Goal: Information Seeking & Learning: Learn about a topic

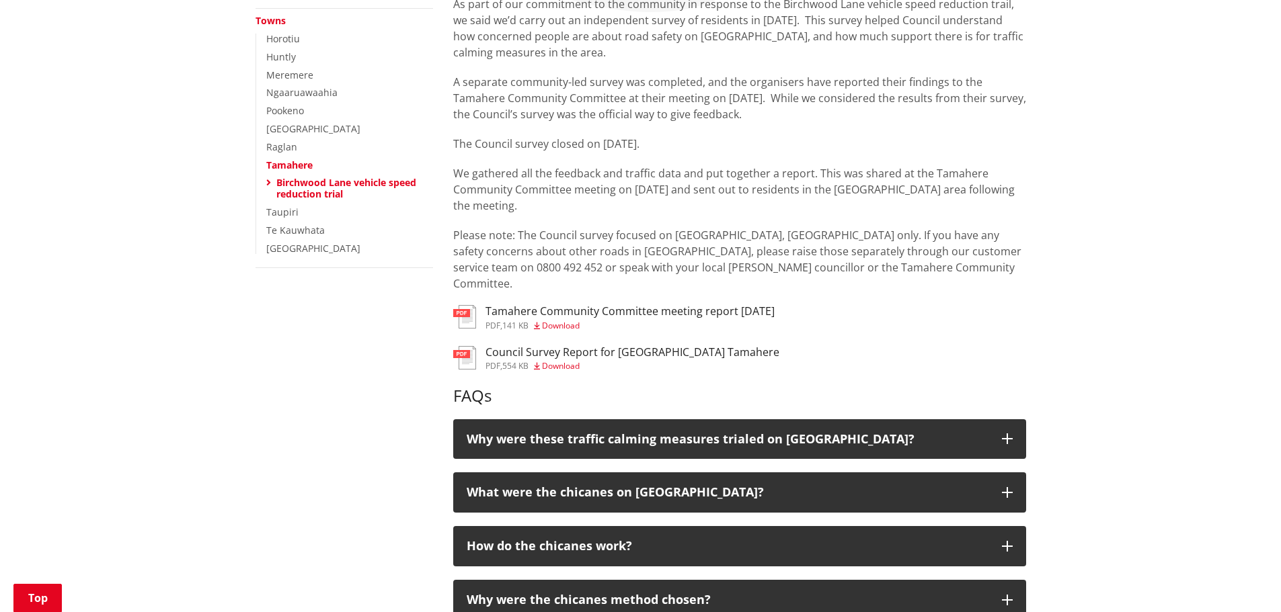
scroll to position [336, 0]
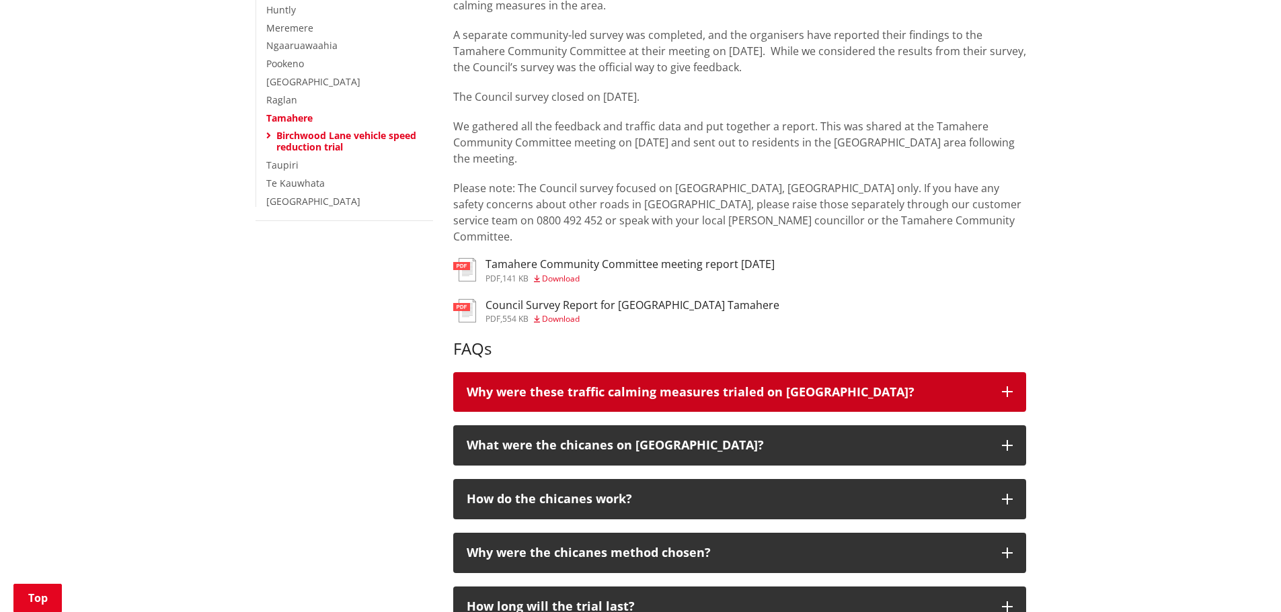
click at [1006, 387] on icon "button" at bounding box center [1007, 392] width 11 height 11
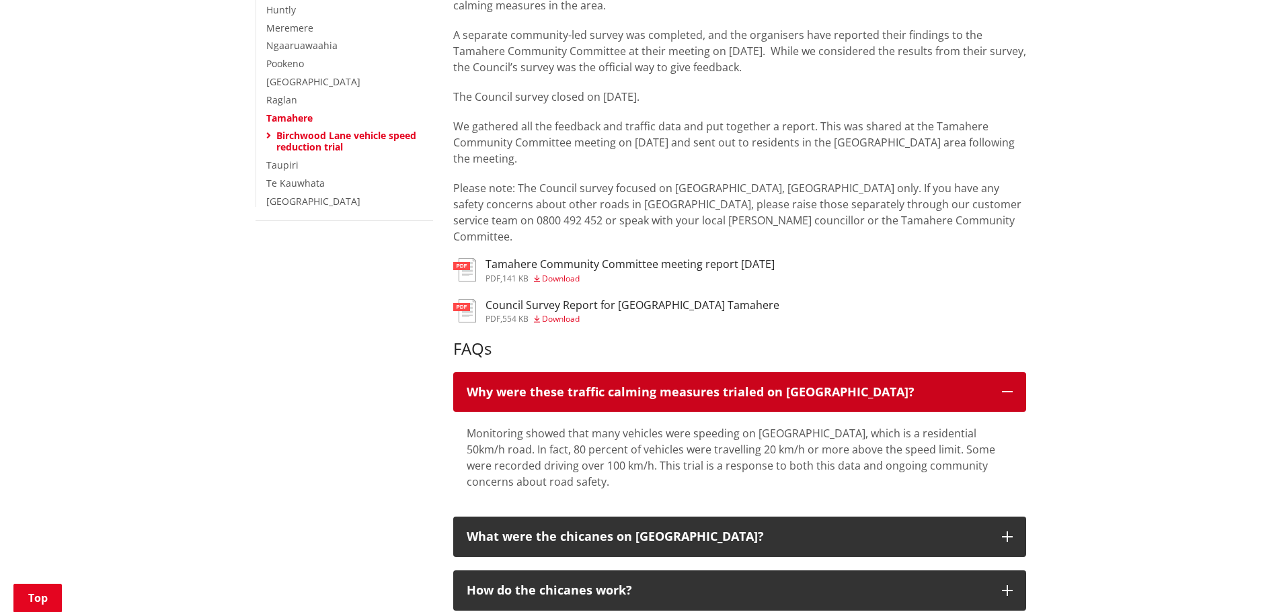
click at [1006, 387] on icon "button" at bounding box center [1007, 392] width 11 height 11
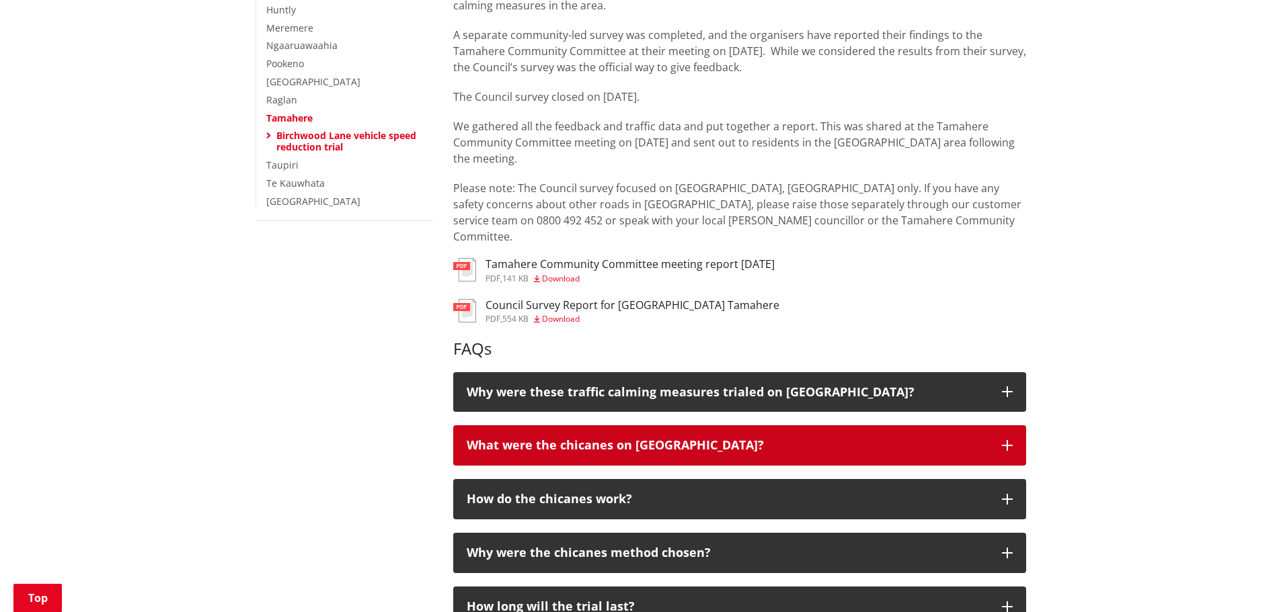
click at [1010, 426] on button "What were the chicanes on [GEOGRAPHIC_DATA]?" at bounding box center [739, 446] width 573 height 40
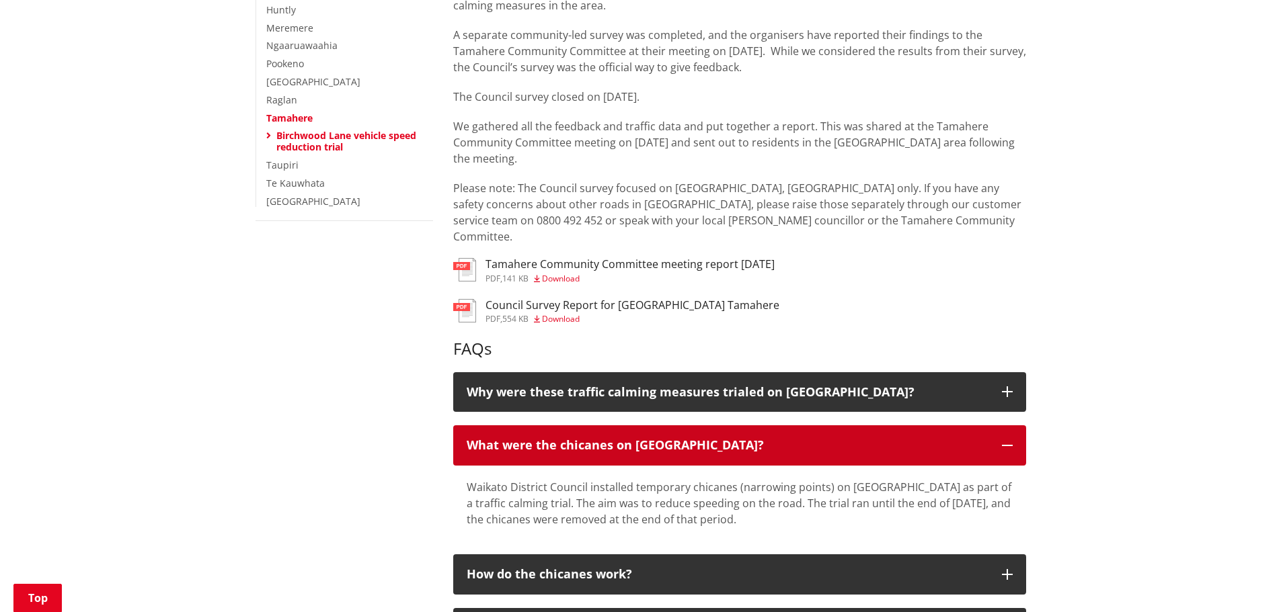
click at [1010, 426] on button "What were the chicanes on [GEOGRAPHIC_DATA]?" at bounding box center [739, 446] width 573 height 40
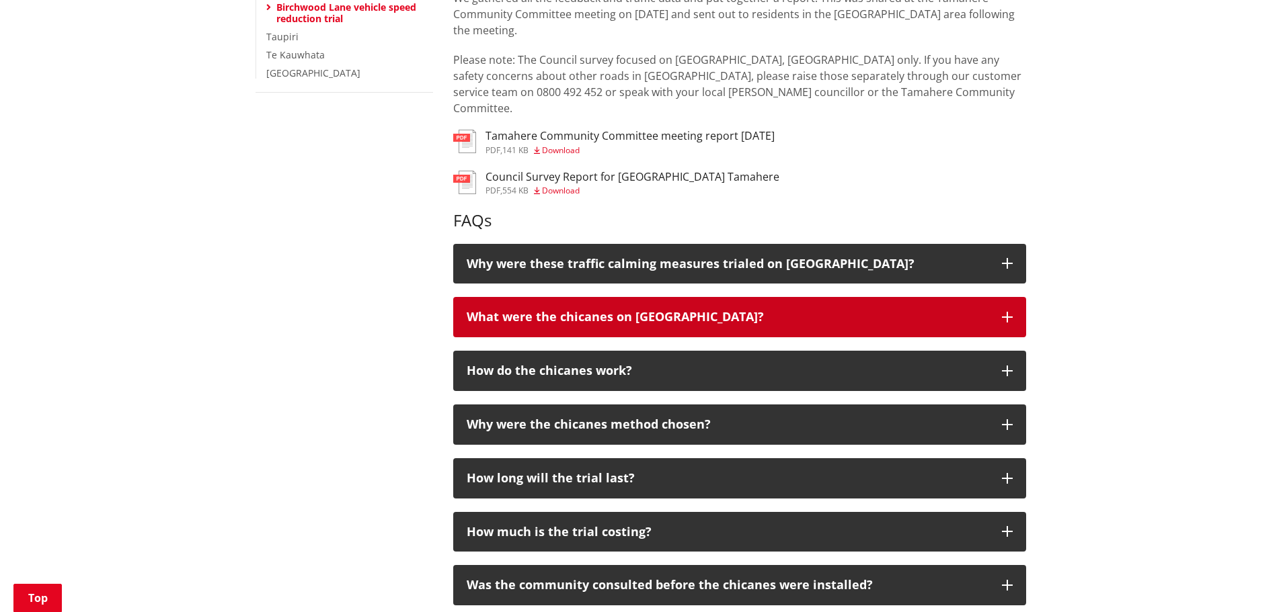
scroll to position [471, 0]
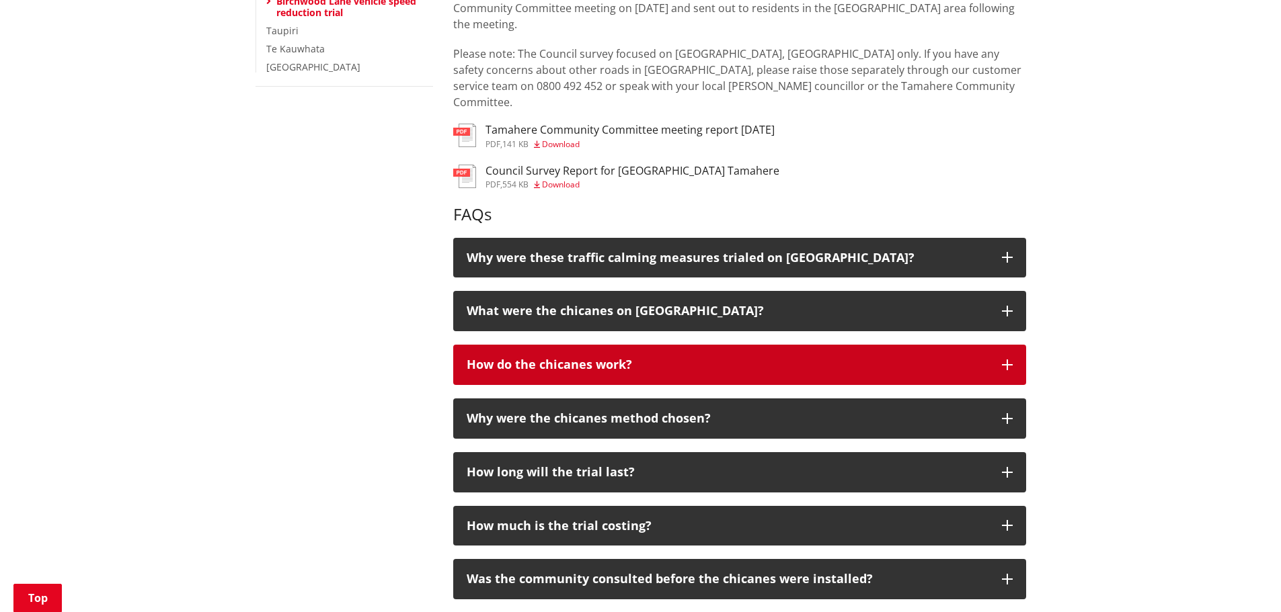
click at [1004, 360] on icon "button" at bounding box center [1007, 365] width 11 height 11
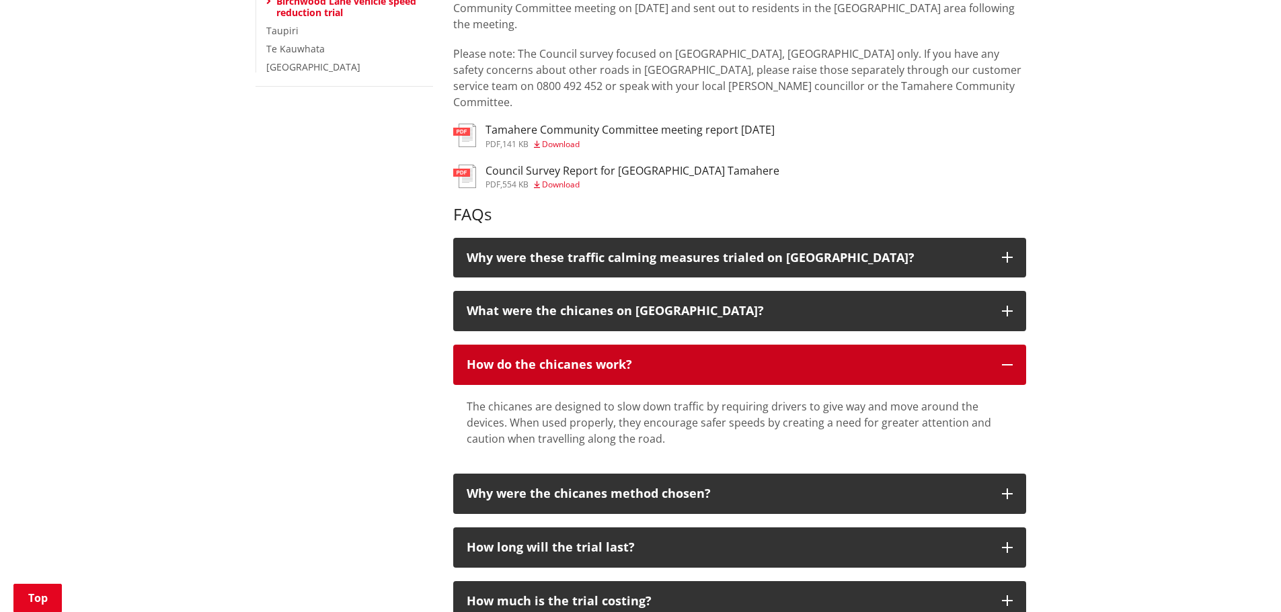
click at [1004, 360] on icon "button" at bounding box center [1007, 365] width 11 height 11
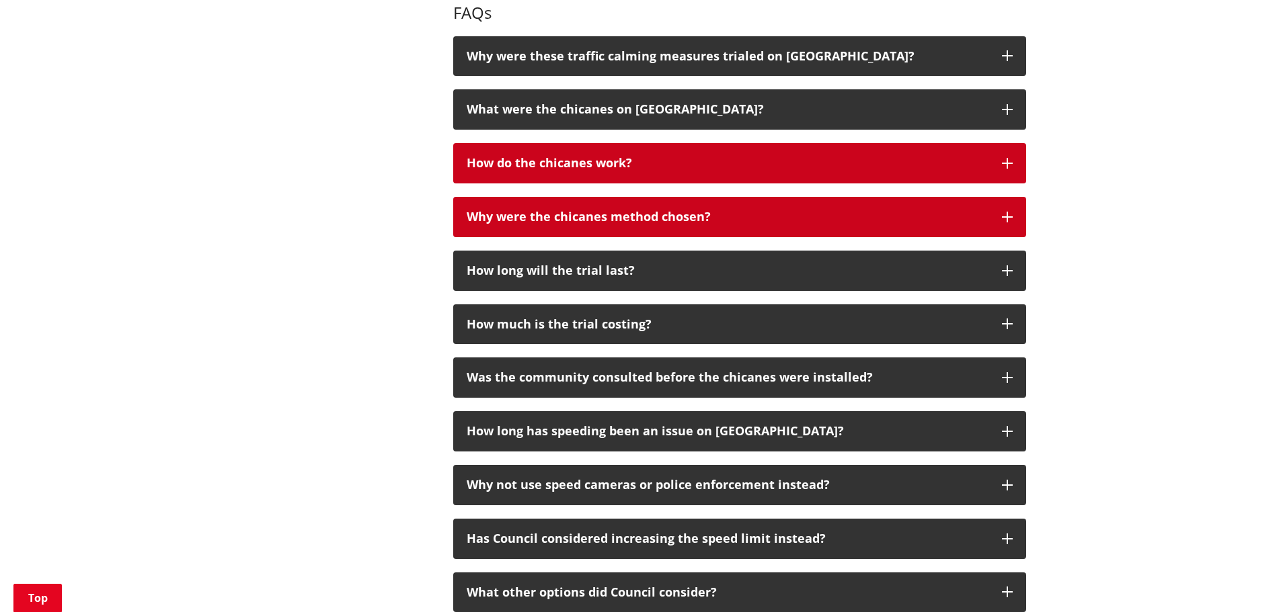
scroll to position [740, 0]
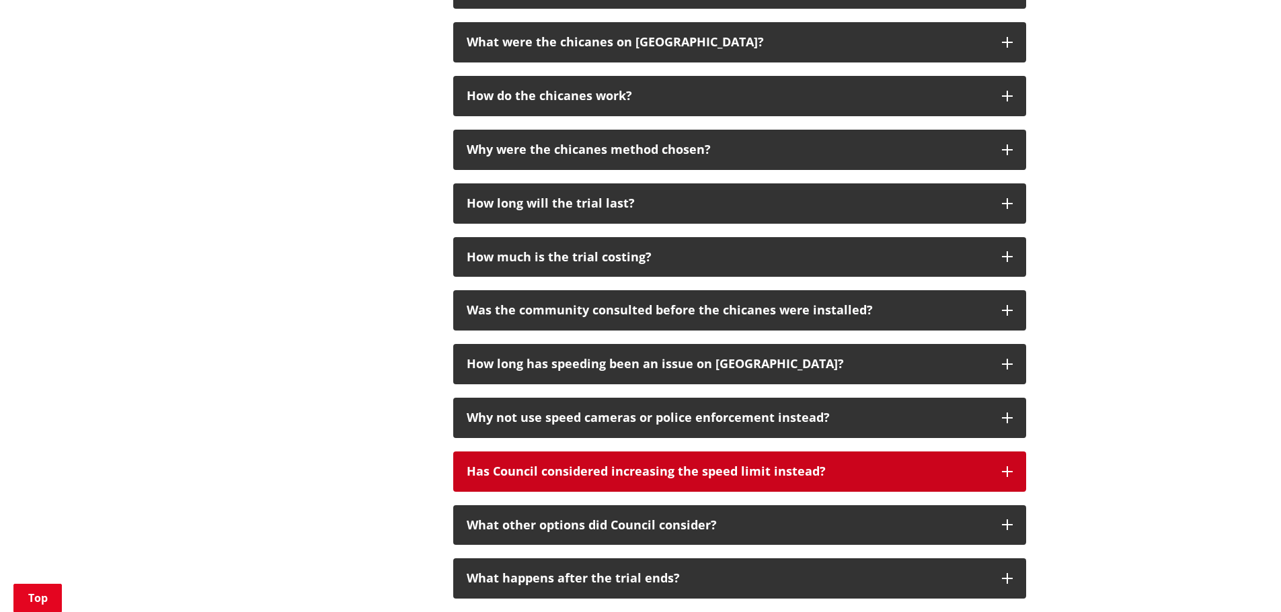
click at [1010, 467] on icon "button" at bounding box center [1007, 472] width 11 height 11
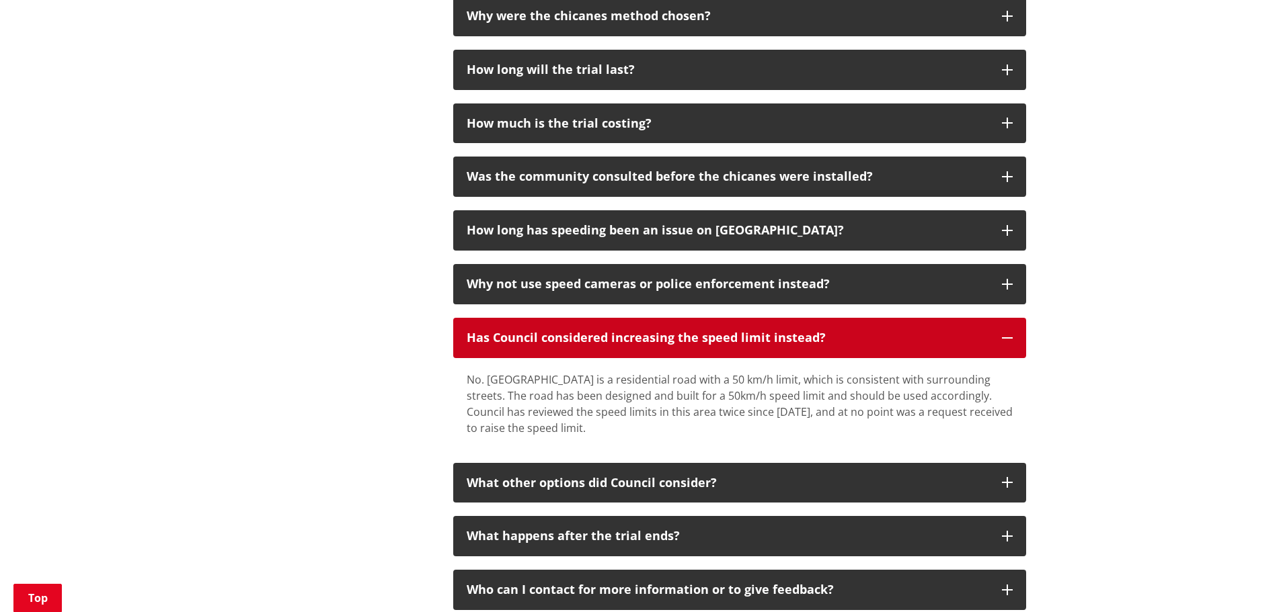
scroll to position [874, 0]
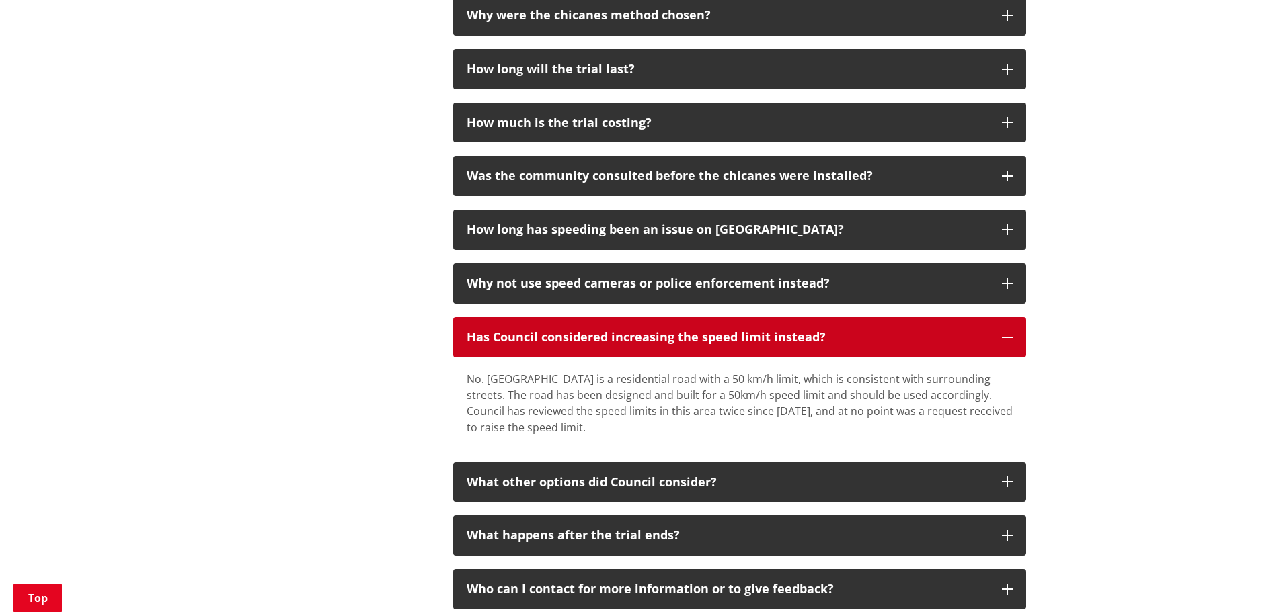
click at [1013, 327] on button "Has Council considered increasing the speed limit instead?" at bounding box center [739, 337] width 573 height 40
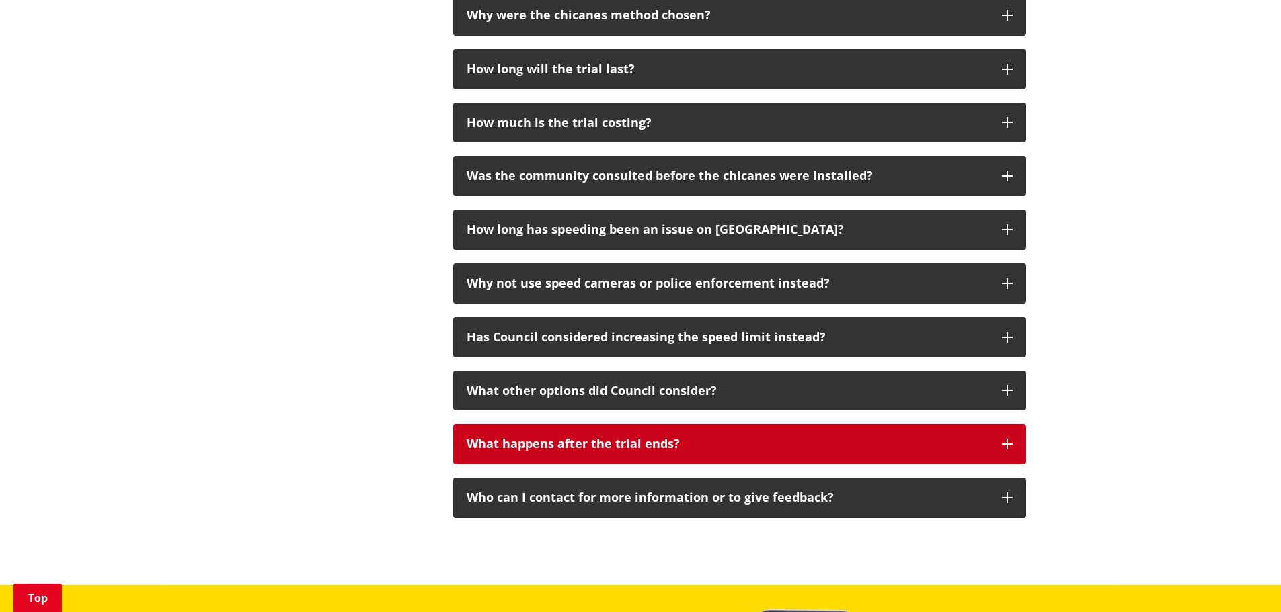
click at [1011, 439] on icon "button" at bounding box center [1007, 444] width 11 height 11
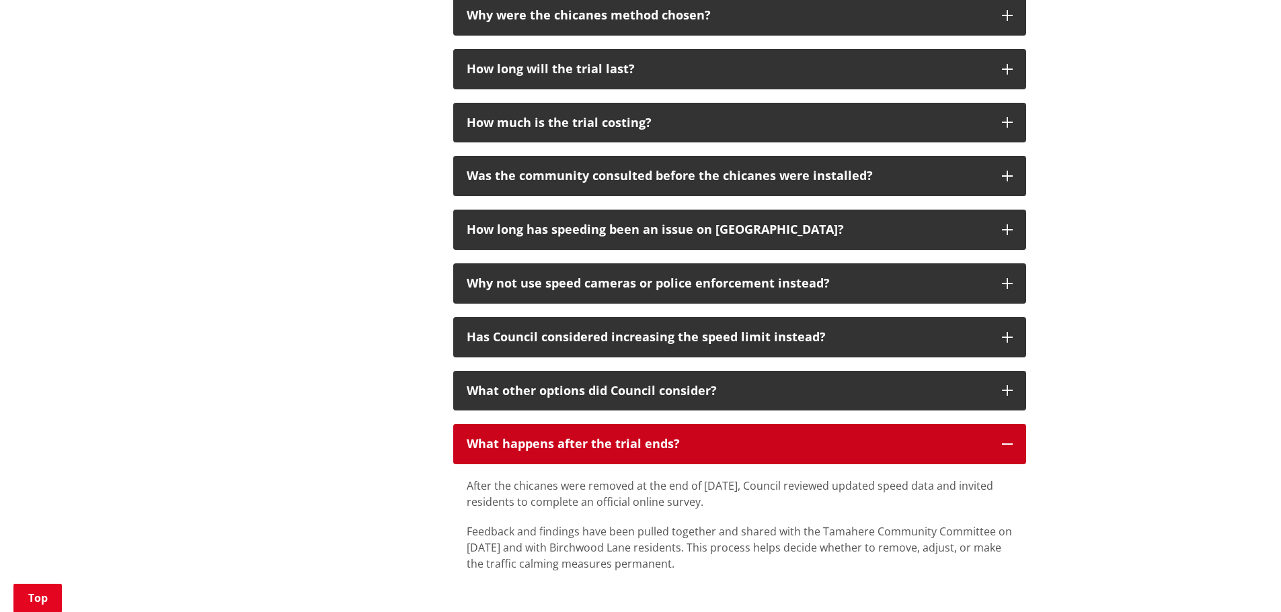
click at [1011, 439] on icon "button" at bounding box center [1007, 444] width 11 height 11
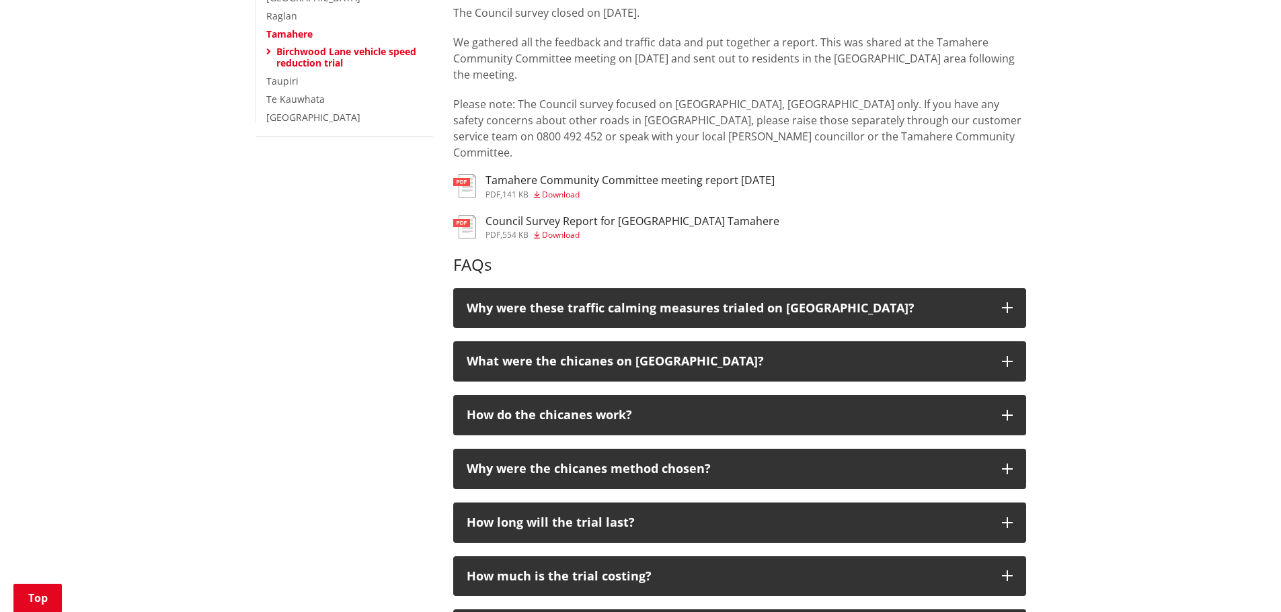
scroll to position [403, 0]
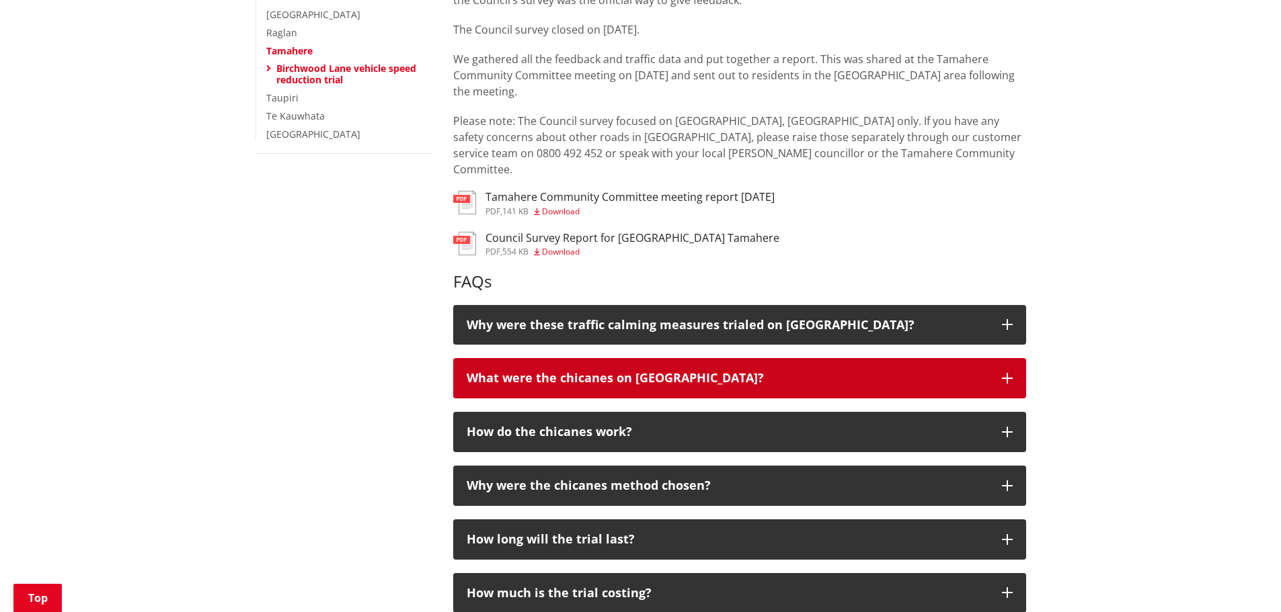
click at [1014, 362] on button "What were the chicanes on [GEOGRAPHIC_DATA]?" at bounding box center [739, 378] width 573 height 40
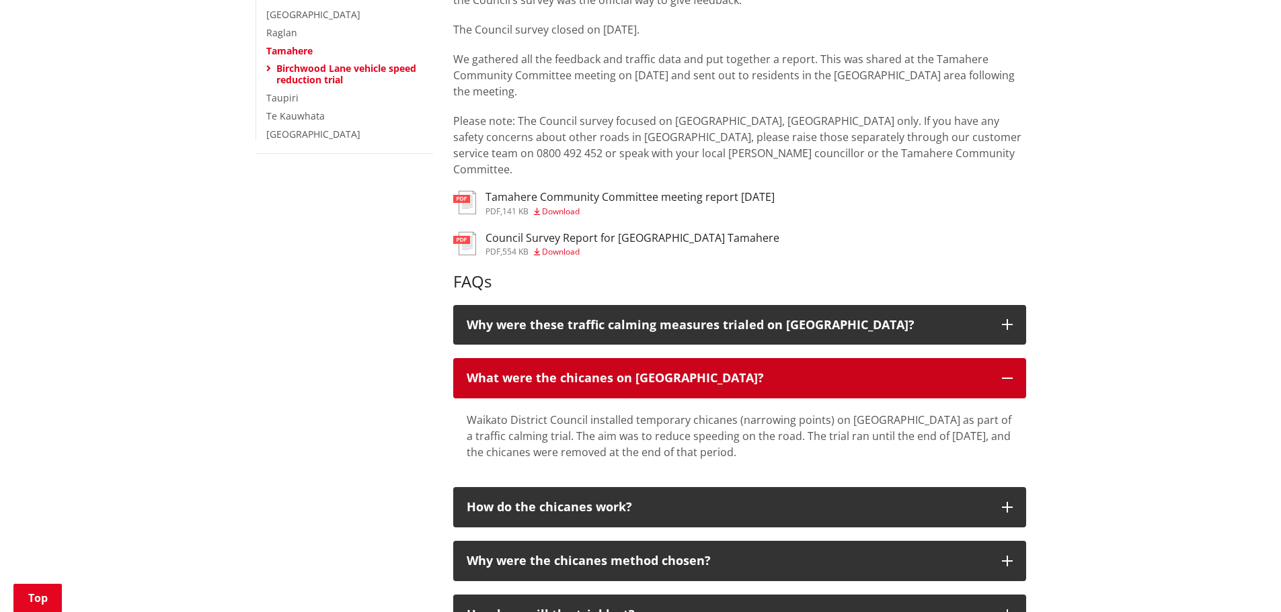
click at [1014, 362] on button "What were the chicanes on [GEOGRAPHIC_DATA]?" at bounding box center [739, 378] width 573 height 40
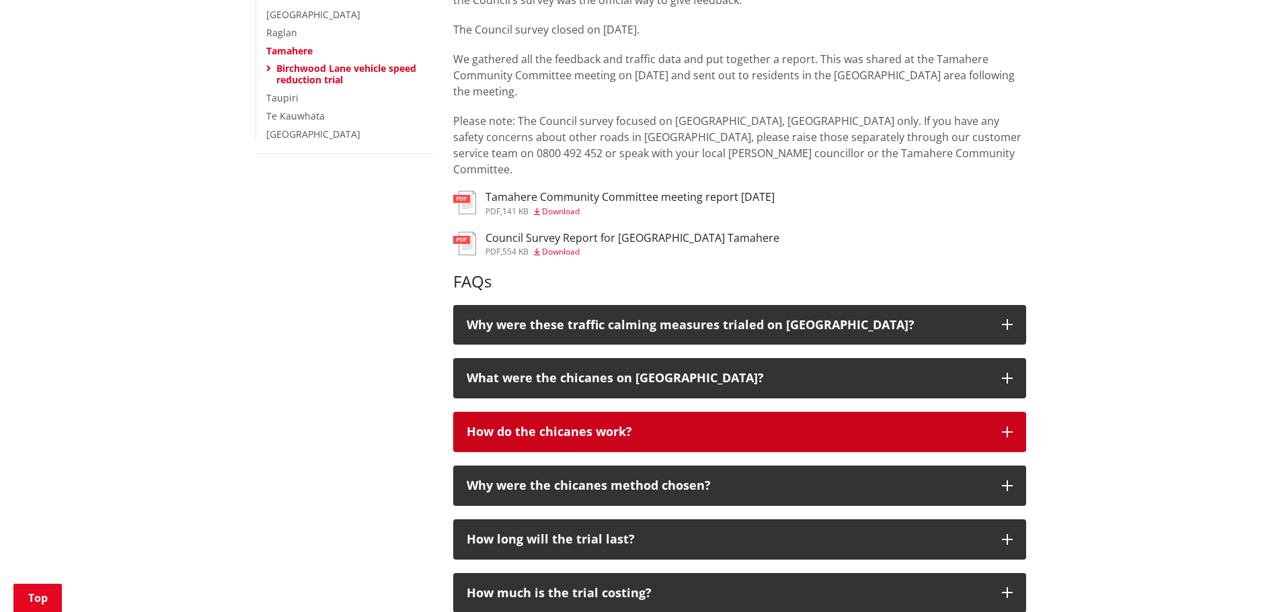
click at [1004, 412] on button "How do the chicanes work?" at bounding box center [739, 432] width 573 height 40
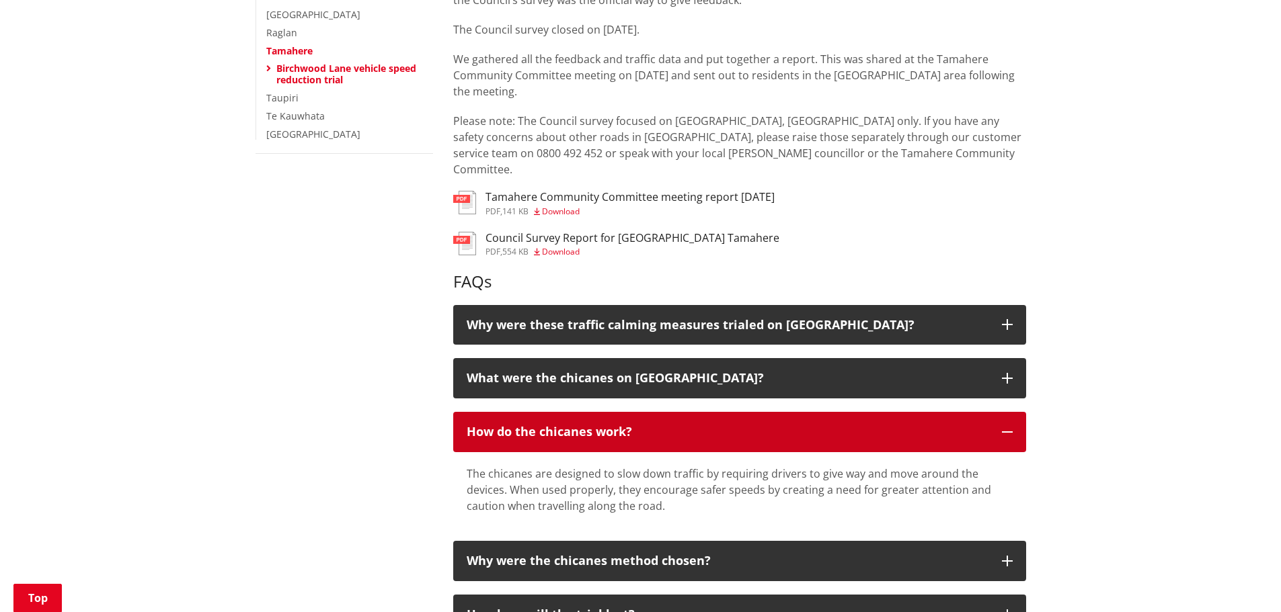
click at [1006, 427] on icon "button" at bounding box center [1007, 432] width 11 height 11
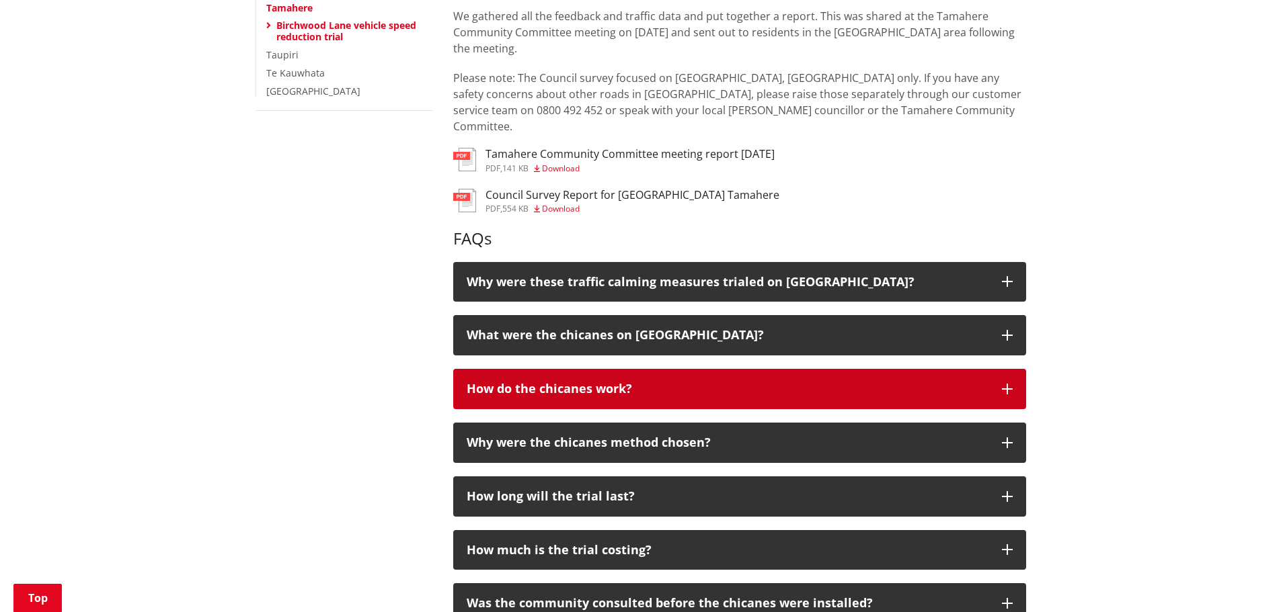
scroll to position [471, 0]
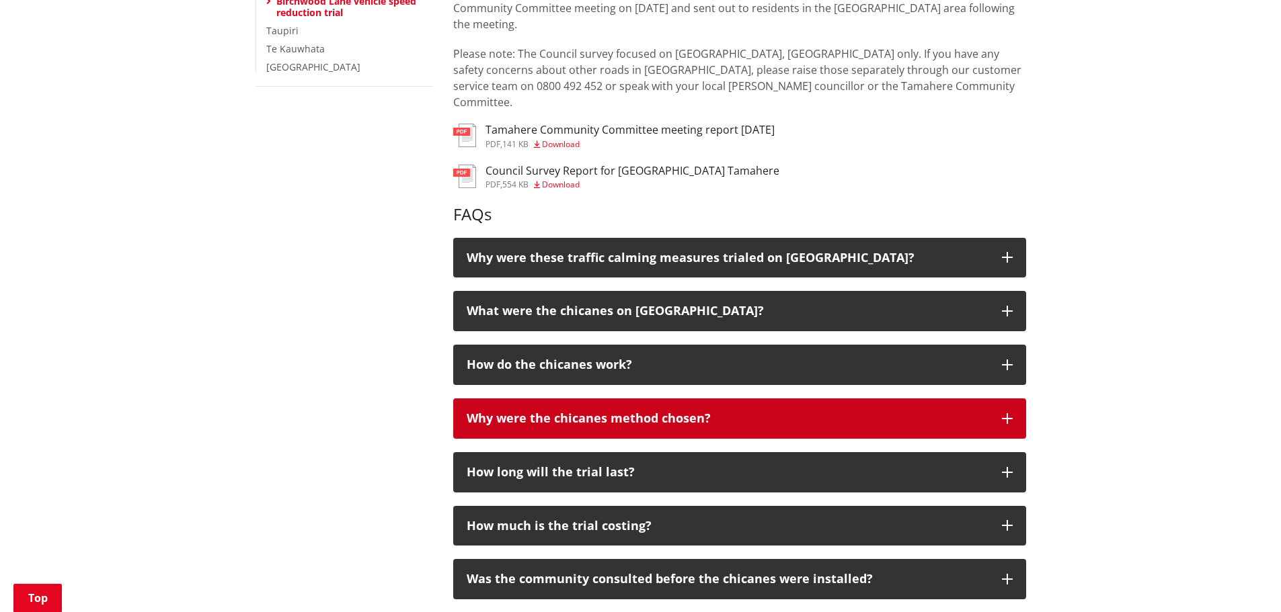
click at [1006, 413] on icon "button" at bounding box center [1007, 418] width 11 height 11
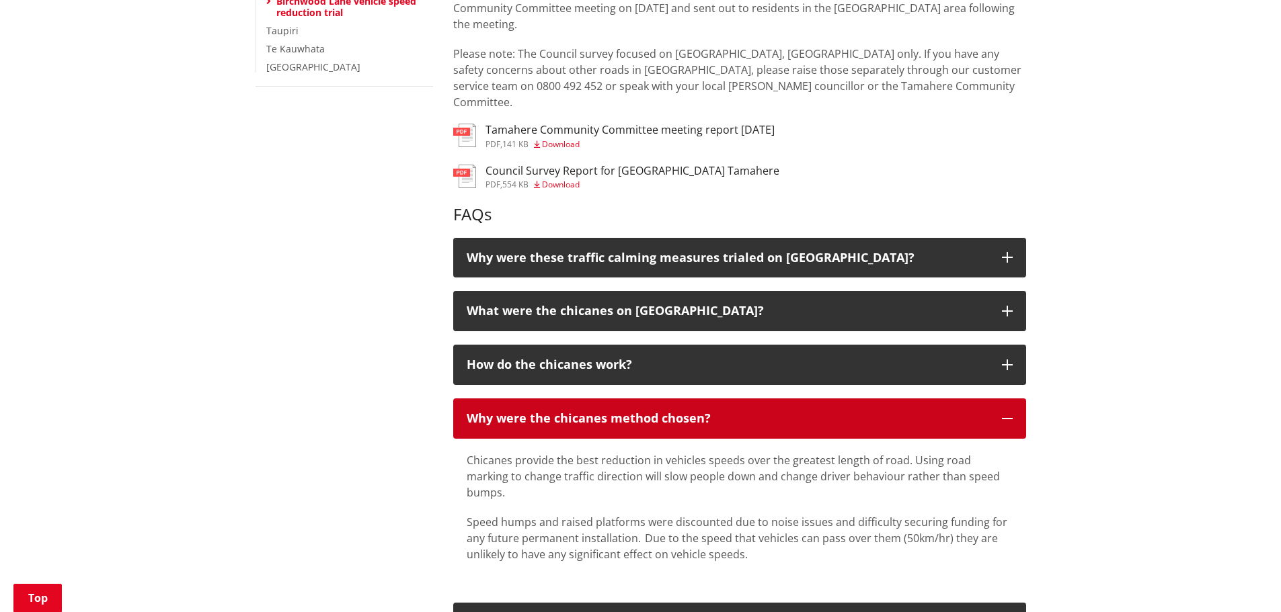
click at [1006, 413] on icon "button" at bounding box center [1007, 418] width 11 height 11
